Goal: Task Accomplishment & Management: Manage account settings

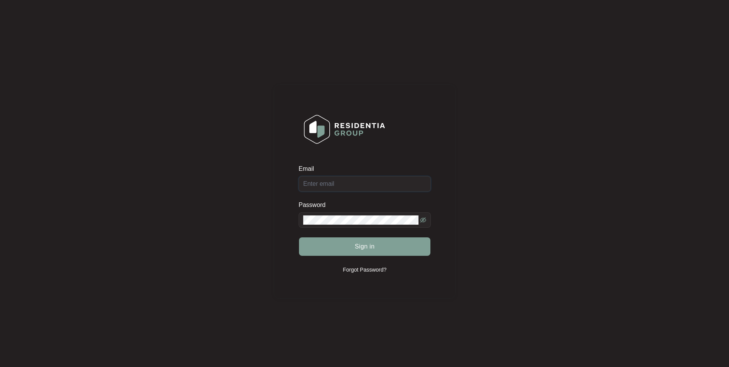
click at [326, 186] on input "Email" at bounding box center [365, 183] width 132 height 15
click at [350, 185] on input "Email" at bounding box center [365, 183] width 132 height 15
paste input "[EMAIL_ADDRESS][DOMAIN_NAME]"
click at [332, 225] on span at bounding box center [365, 219] width 132 height 15
click at [338, 249] on button "Sign in" at bounding box center [364, 246] width 131 height 18
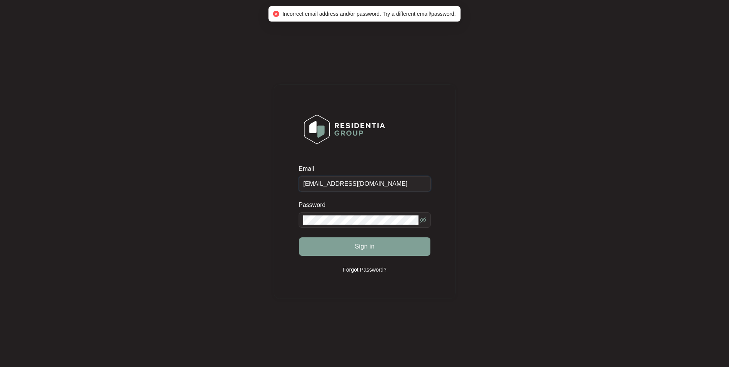
click at [350, 190] on input "[EMAIL_ADDRESS][DOMAIN_NAME]" at bounding box center [365, 183] width 132 height 15
click at [354, 181] on input "[EMAIL_ADDRESS][DOMAIN_NAME]" at bounding box center [365, 183] width 132 height 15
click at [355, 183] on input "[EMAIL_ADDRESS][DOMAIN_NAME]" at bounding box center [365, 183] width 132 height 15
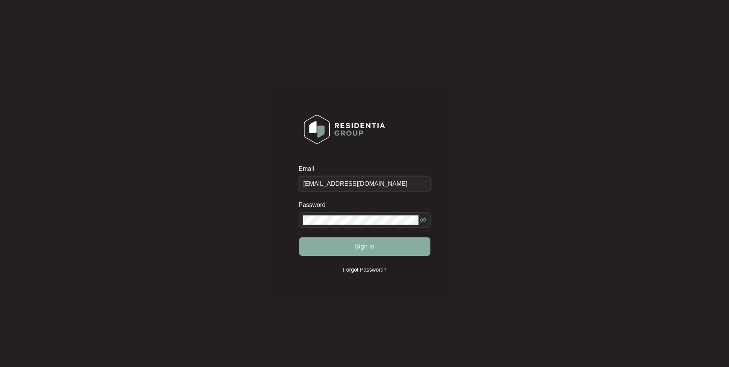
type input "[EMAIL_ADDRESS][DOMAIN_NAME]"
click at [353, 245] on button "Sign in" at bounding box center [364, 246] width 131 height 18
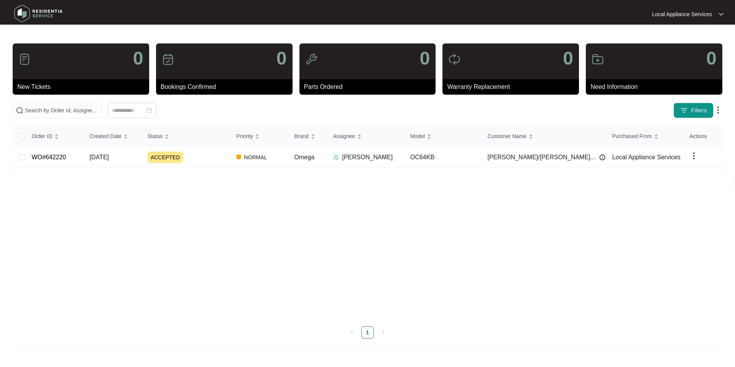
click at [722, 12] on img at bounding box center [721, 14] width 5 height 4
click at [467, 218] on div "Order ID Created Date Status Priority Brand Assignee Model Customer Name Purcha…" at bounding box center [367, 223] width 709 height 194
click at [498, 82] on p "Warranty Replacement" at bounding box center [513, 86] width 132 height 9
click at [512, 66] on div "0" at bounding box center [511, 61] width 136 height 36
click at [454, 58] on img at bounding box center [454, 59] width 12 height 12
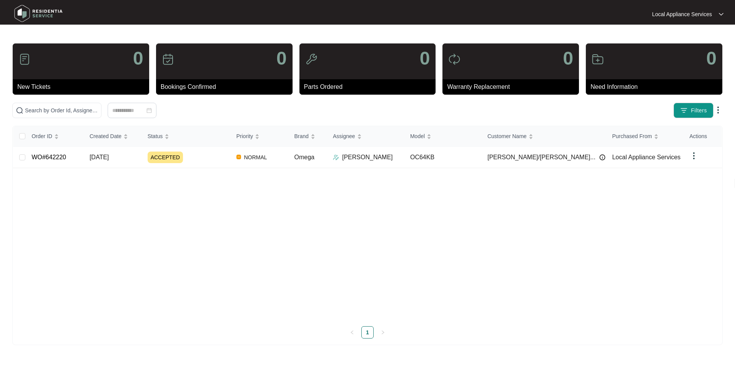
click at [185, 82] on p "Bookings Confirmed" at bounding box center [227, 86] width 132 height 9
click at [173, 63] on img at bounding box center [168, 59] width 12 height 12
